Goal: Task Accomplishment & Management: Manage account settings

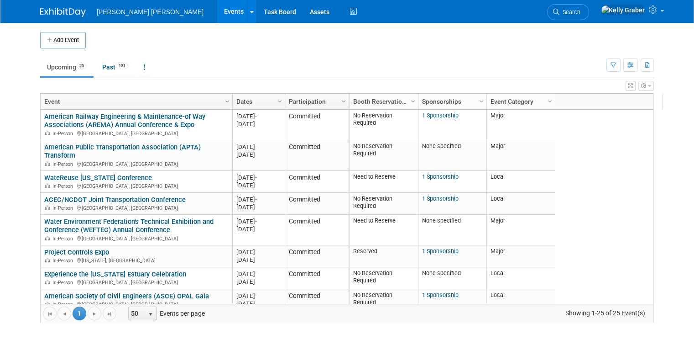
click at [139, 198] on link "ACEC/NCDOT Joint Transportation Conference" at bounding box center [115, 199] width 142 height 8
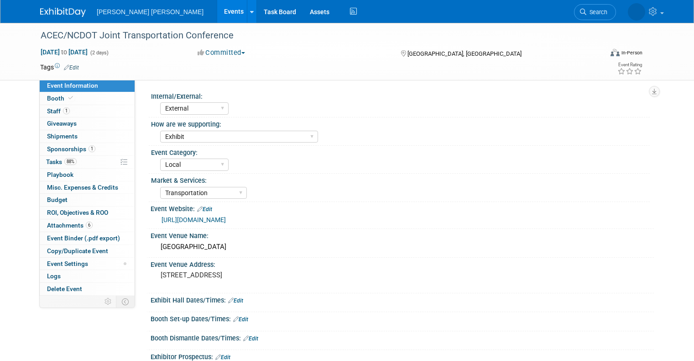
select select "External"
select select "Exhibit"
select select "Local"
select select "Transportation"
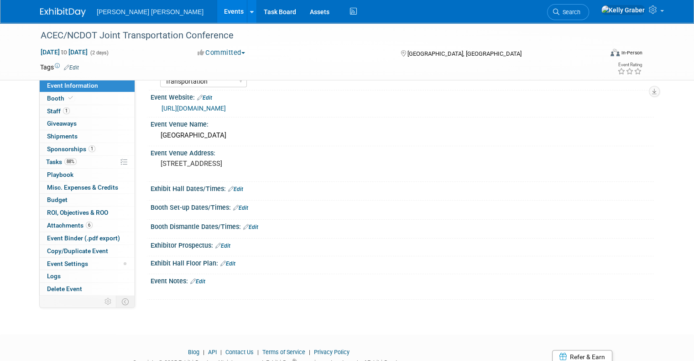
scroll to position [91, 0]
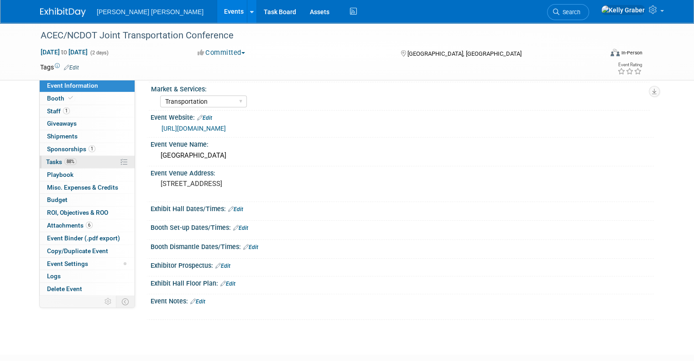
click at [50, 156] on link "88% Tasks 88%" at bounding box center [87, 162] width 95 height 12
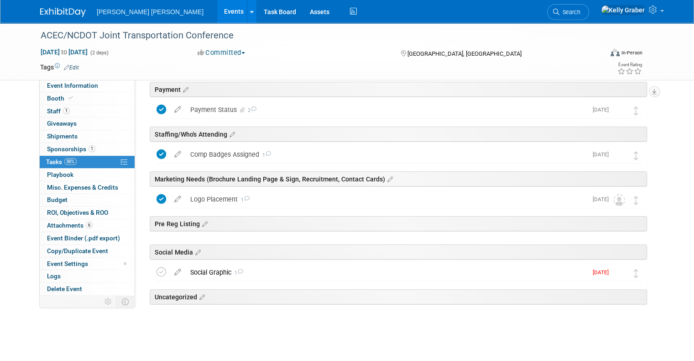
scroll to position [162, 0]
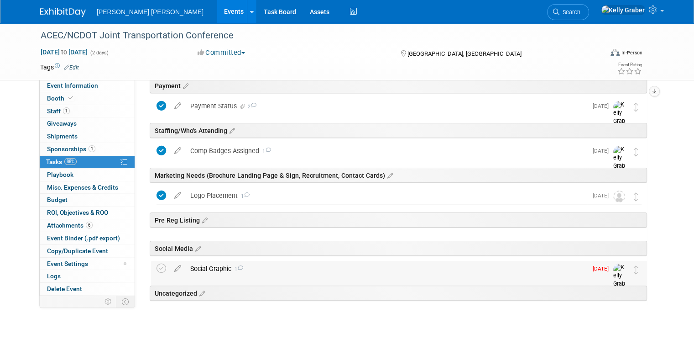
click at [210, 267] on div "Social Graphic 1" at bounding box center [387, 269] width 402 height 16
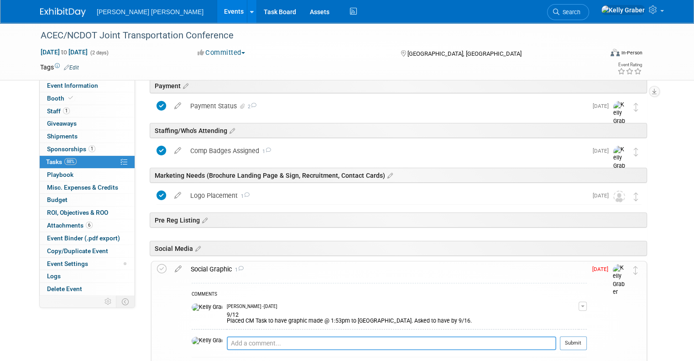
click at [227, 342] on textarea at bounding box center [392, 343] width 330 height 14
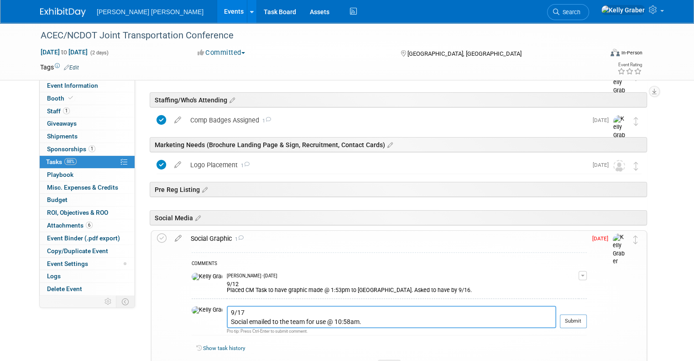
scroll to position [253, 0]
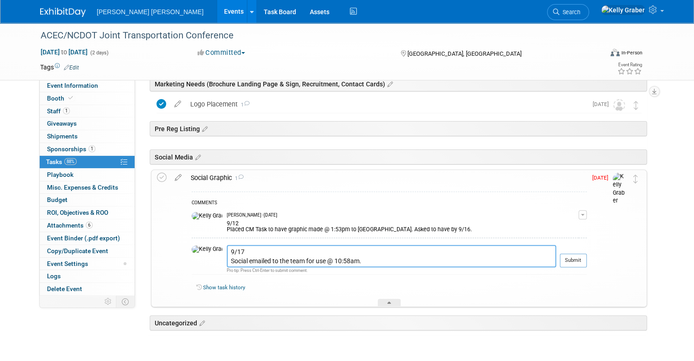
type textarea "9/17 Social emailed to the team for use @ 10:58am."
click at [587, 249] on td "Submit" at bounding box center [571, 260] width 31 height 30
click at [585, 257] on button "Submit" at bounding box center [573, 260] width 27 height 14
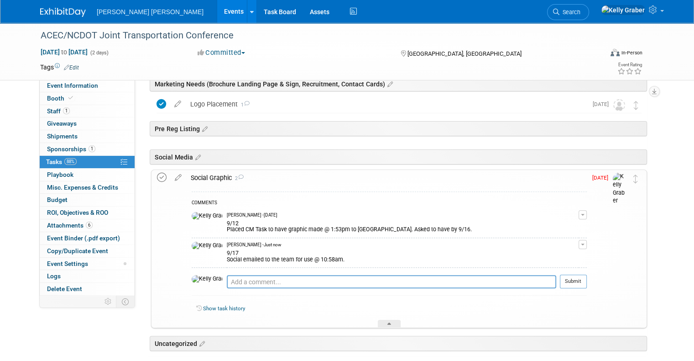
click at [157, 178] on icon at bounding box center [162, 178] width 10 height 10
click at [386, 322] on div at bounding box center [389, 324] width 23 height 8
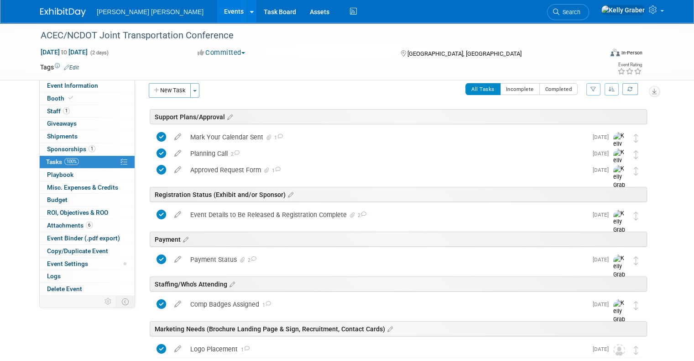
scroll to position [0, 0]
